Goal: Task Accomplishment & Management: Complete application form

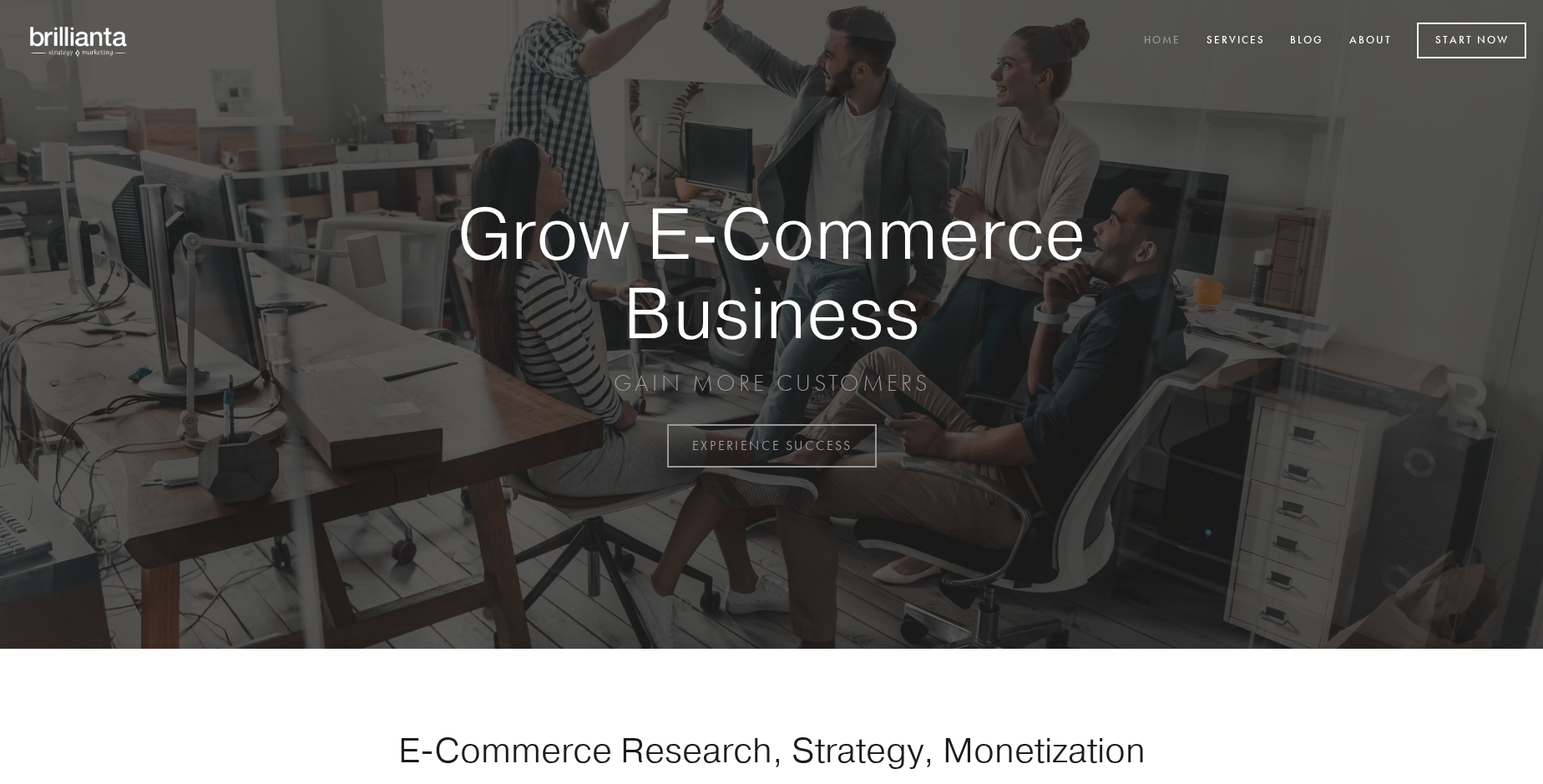
scroll to position [4376, 0]
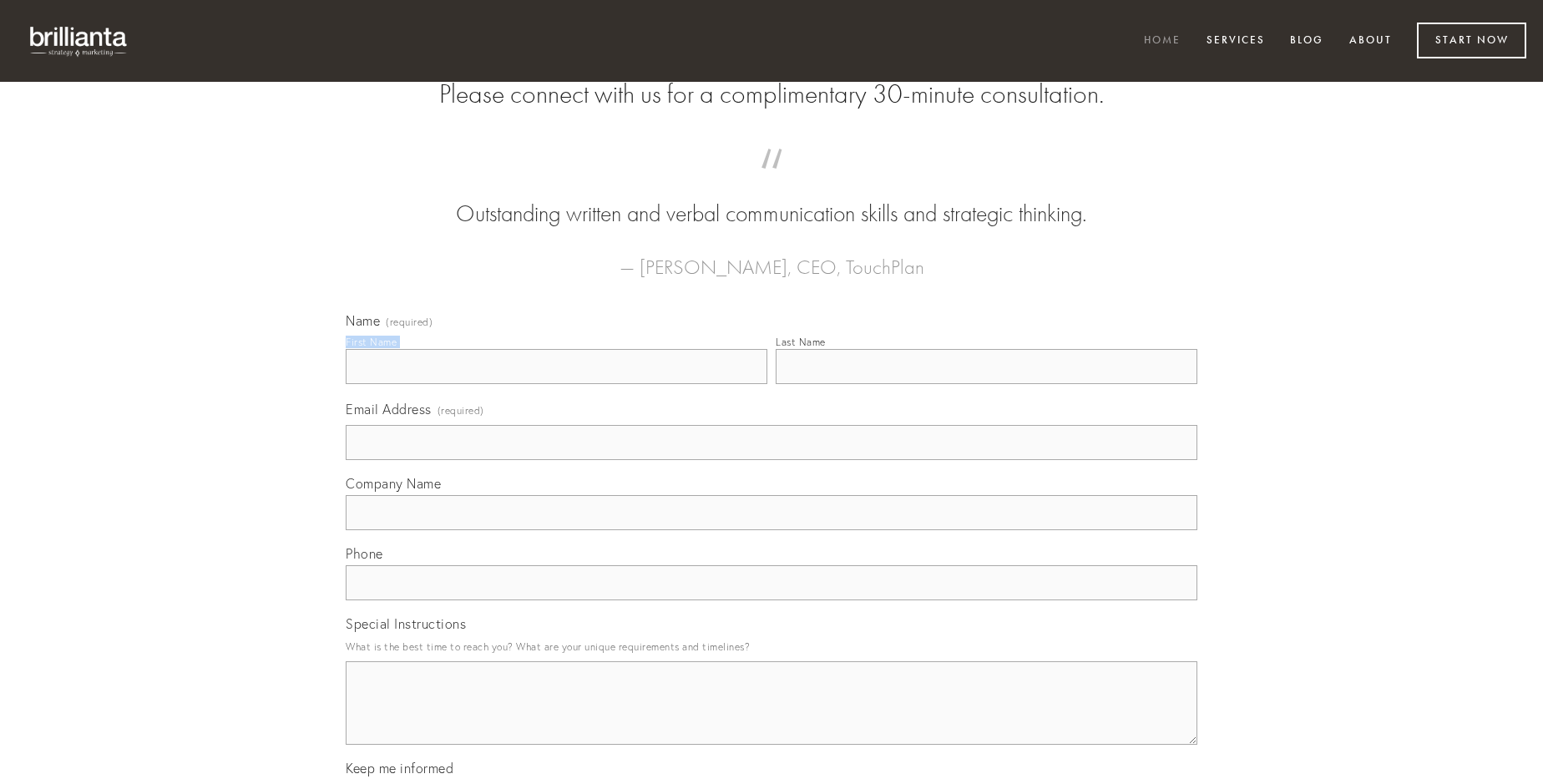
type input "[PERSON_NAME]"
click at [987, 384] on input "Last Name" at bounding box center [987, 366] width 422 height 35
type input "[PERSON_NAME]"
click at [772, 460] on input "Email Address (required)" at bounding box center [771, 442] width 852 height 35
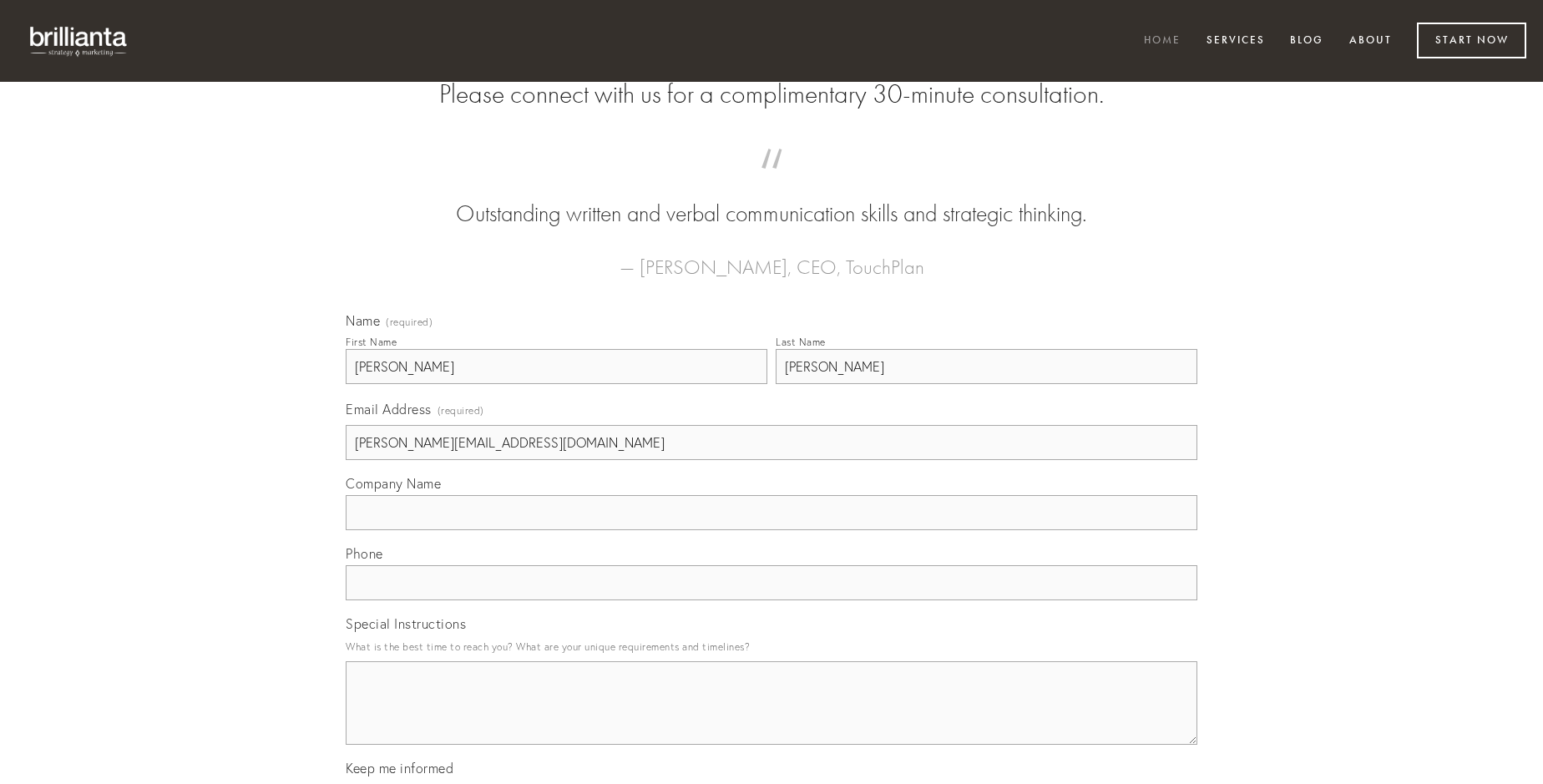
type input "[PERSON_NAME][EMAIL_ADDRESS][DOMAIN_NAME]"
click at [772, 530] on input "Company Name" at bounding box center [771, 513] width 852 height 35
type input "aspicio"
click at [772, 600] on input "text" at bounding box center [771, 582] width 852 height 35
click at [772, 718] on textarea "Special Instructions" at bounding box center [771, 703] width 852 height 84
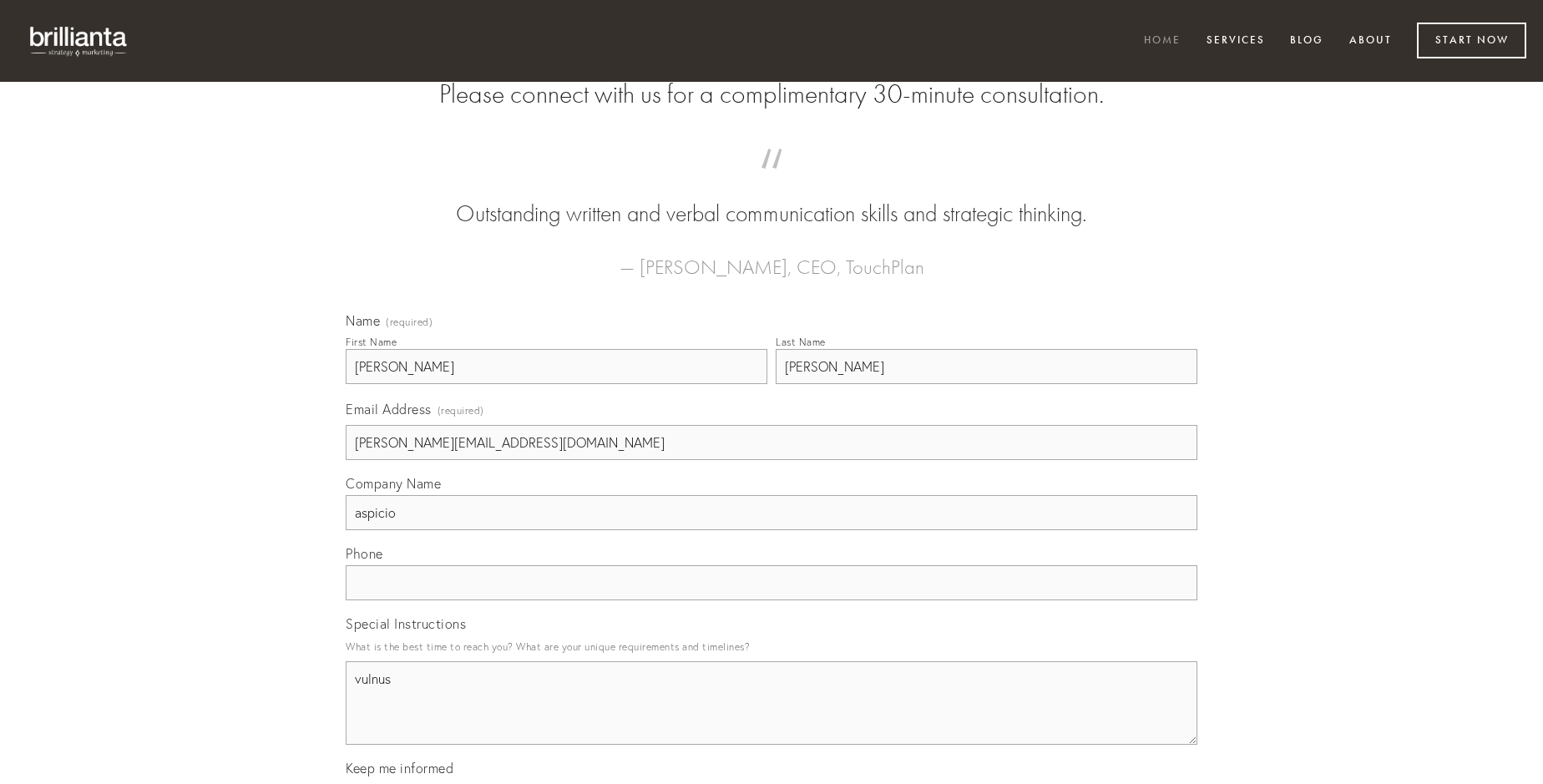
type textarea "vulnus"
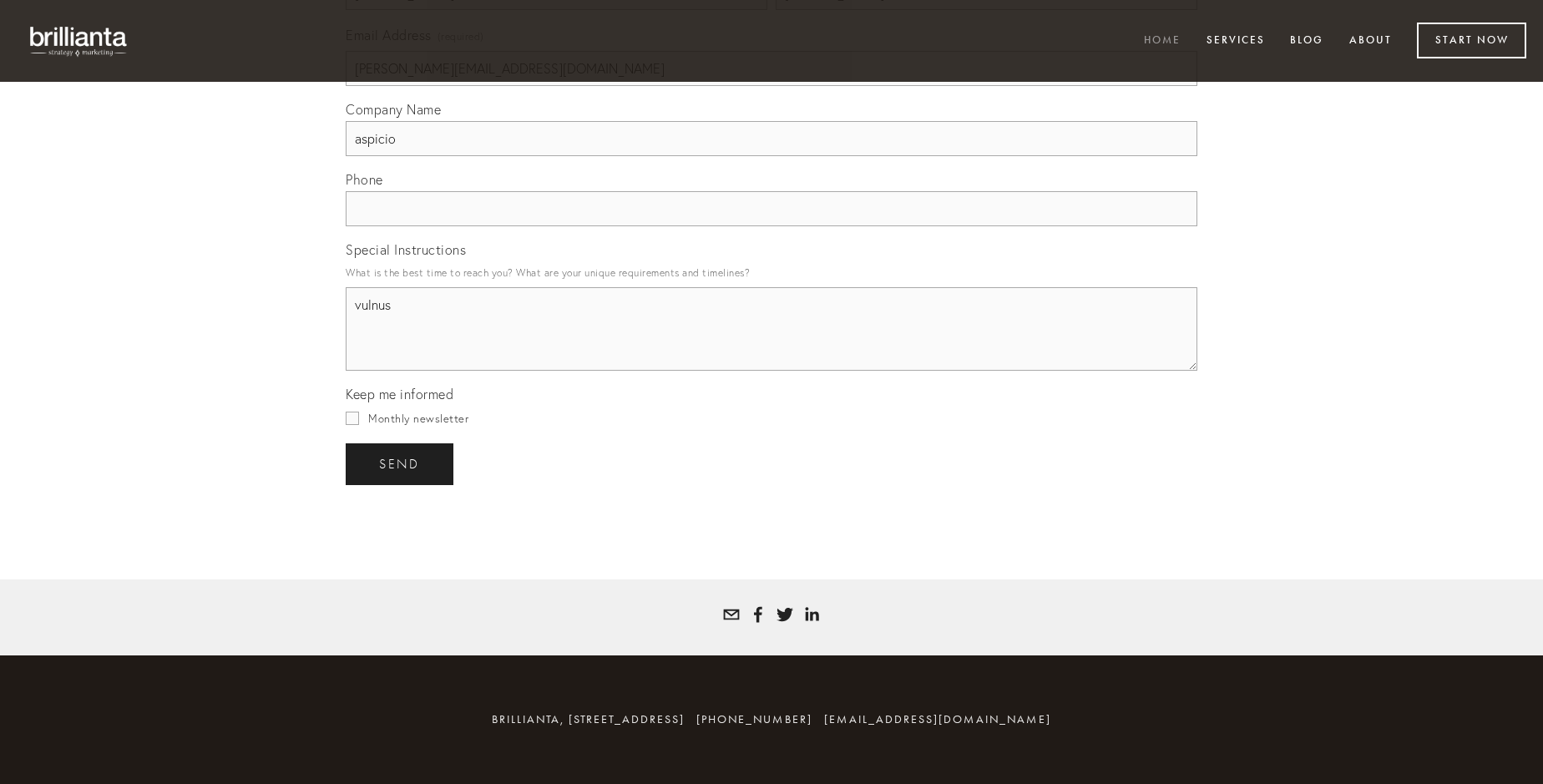
click at [401, 463] on span "send" at bounding box center [399, 464] width 41 height 15
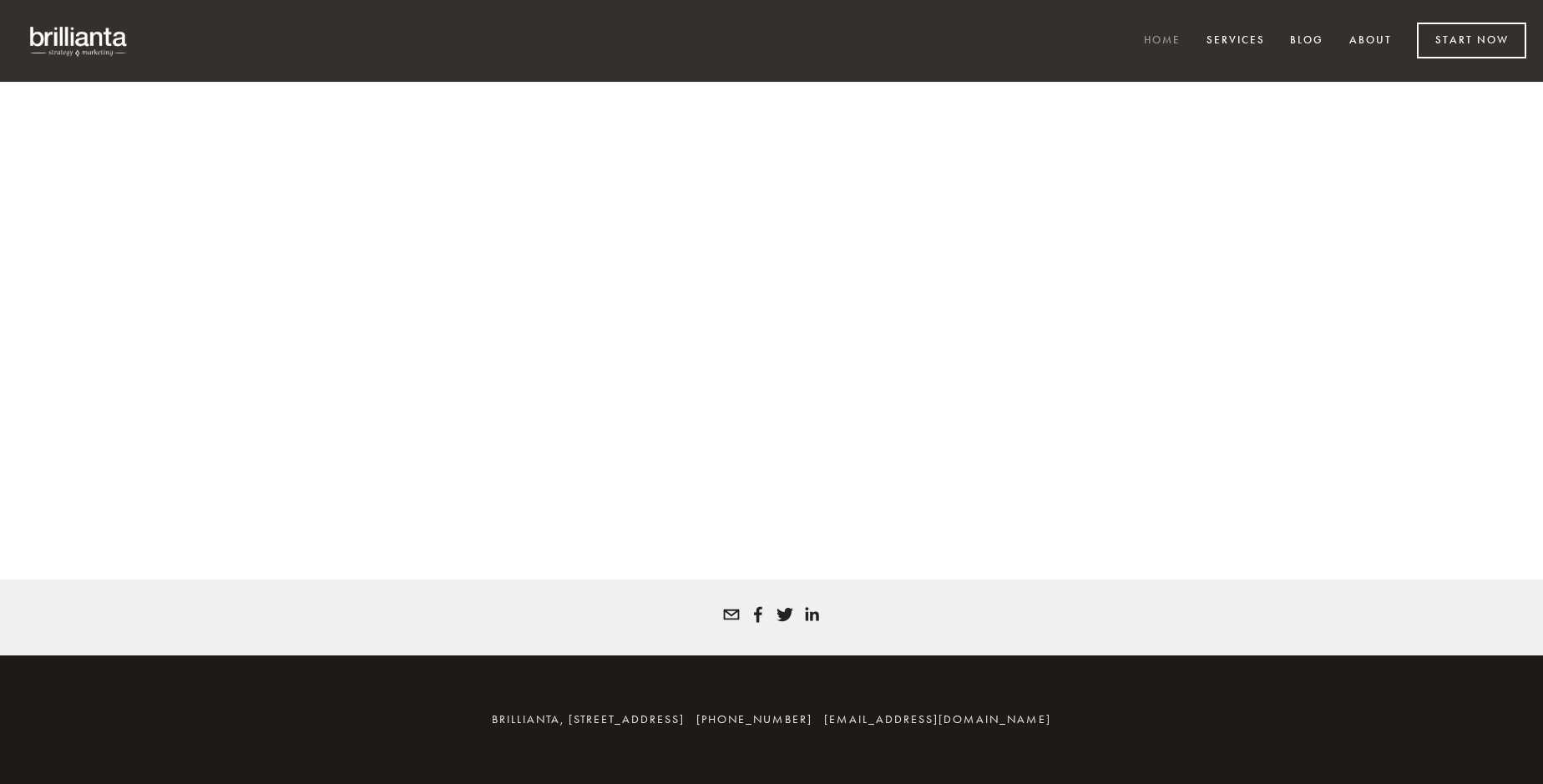
scroll to position [4353, 0]
